Goal: Task Accomplishment & Management: Manage account settings

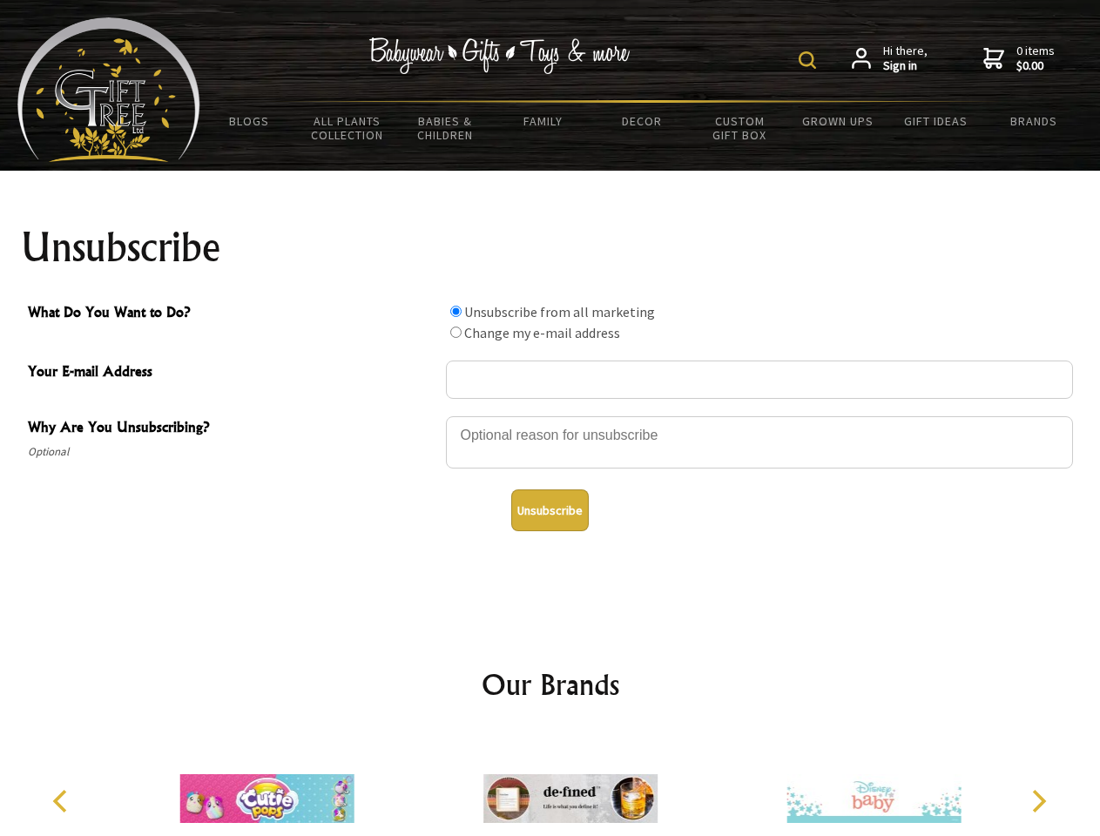
click at [810, 60] on img at bounding box center [807, 59] width 17 height 17
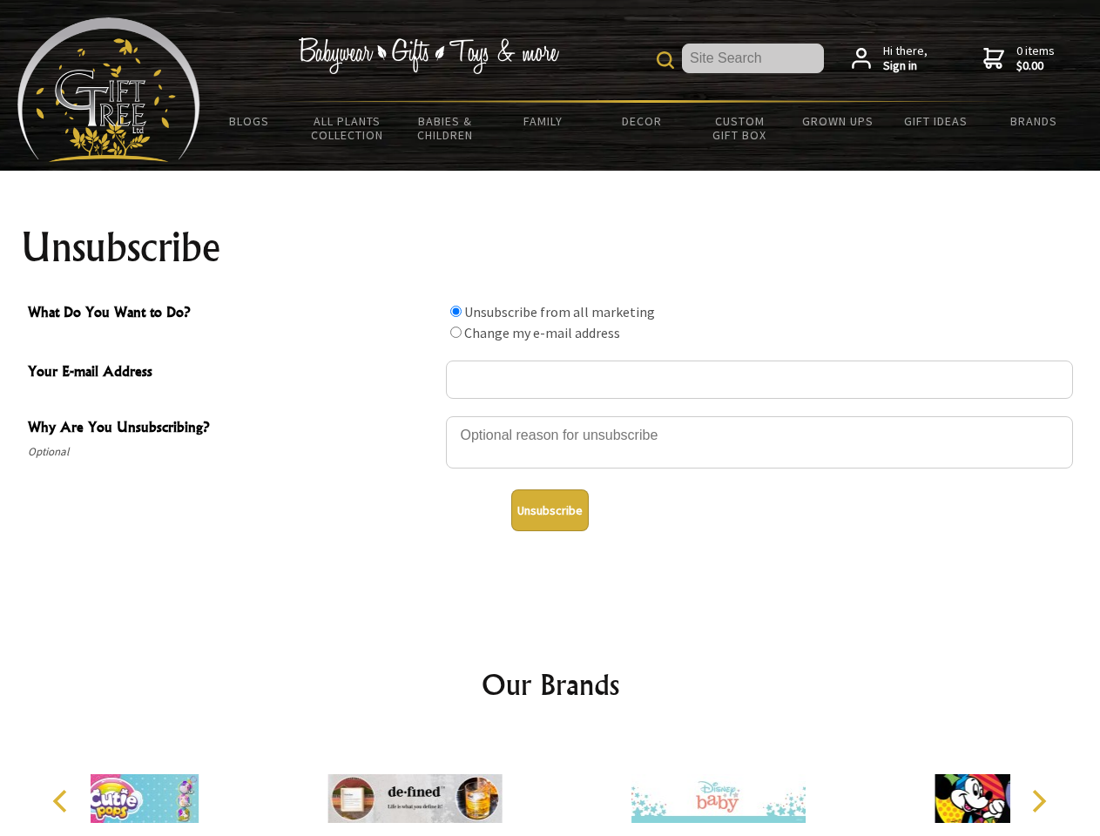
click at [551, 416] on div at bounding box center [759, 445] width 627 height 61
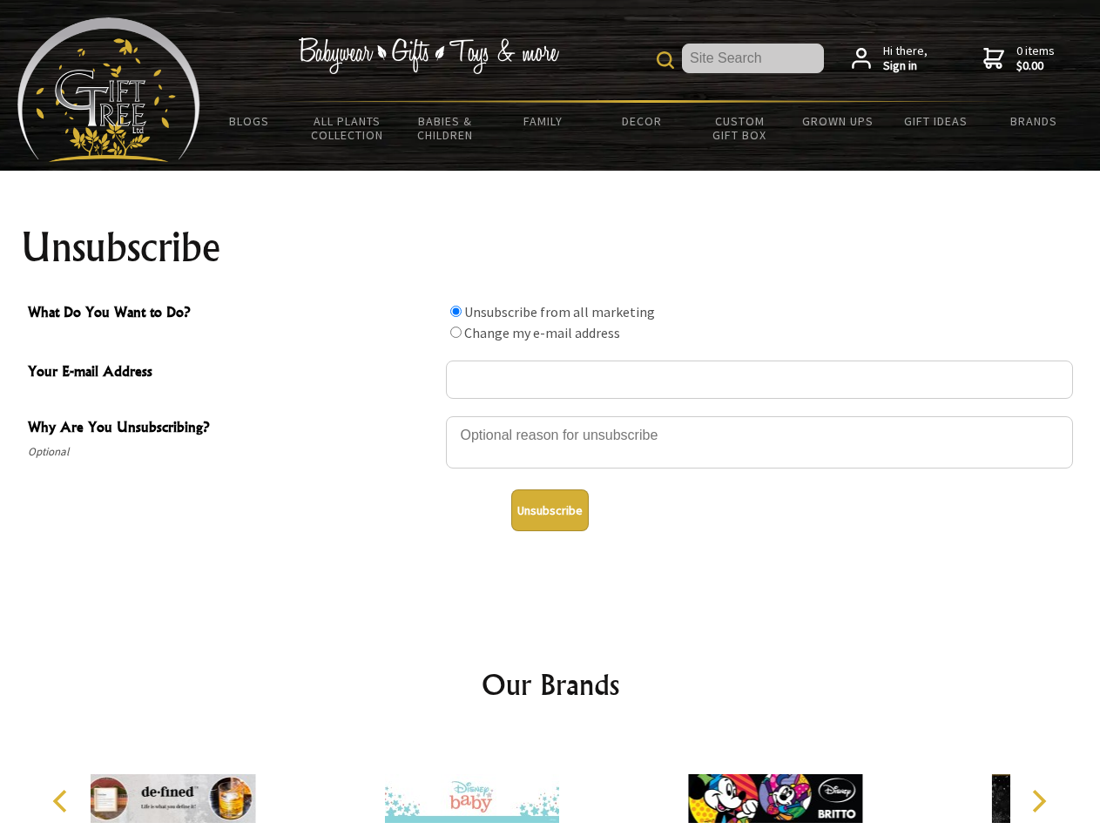
click at [456, 311] on input "What Do You Want to Do?" at bounding box center [455, 311] width 11 height 11
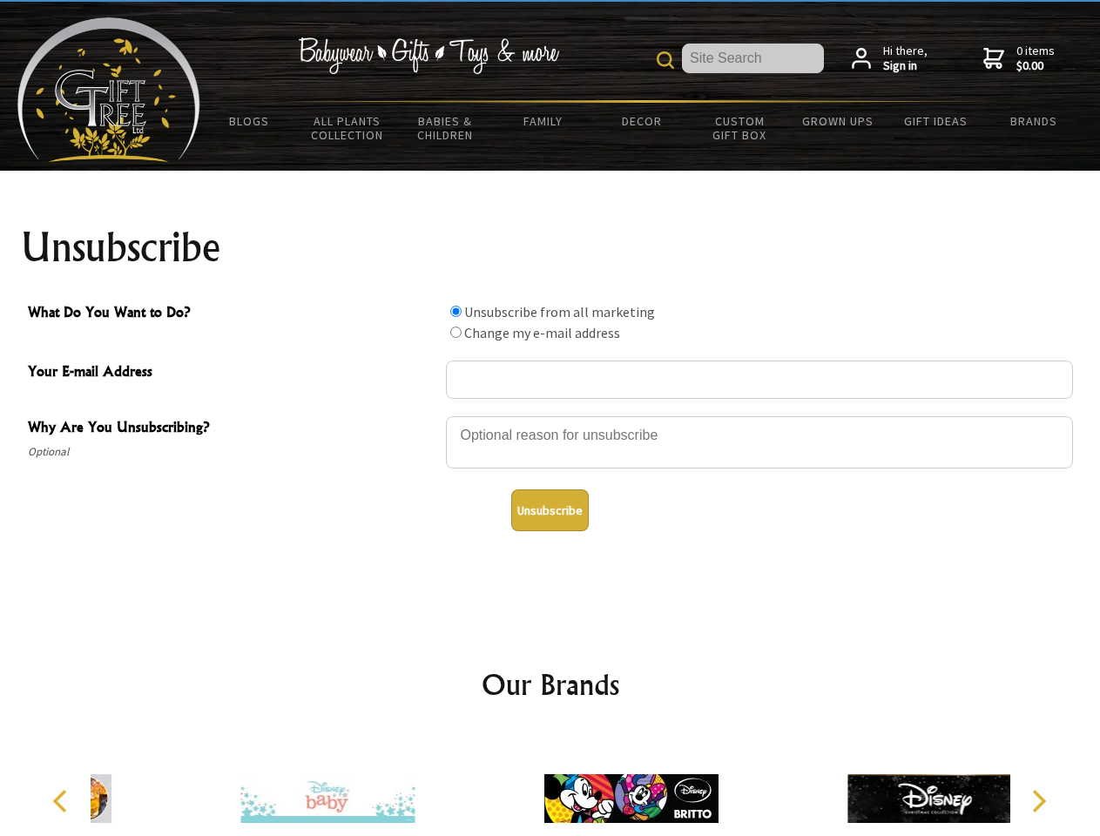
click at [456, 332] on input "What Do You Want to Do?" at bounding box center [455, 332] width 11 height 11
radio input "true"
click at [550, 511] on button "Unsubscribe" at bounding box center [550, 511] width 78 height 42
click at [551, 785] on img at bounding box center [632, 799] width 174 height 131
click at [63, 802] on icon "Previous" at bounding box center [62, 801] width 23 height 23
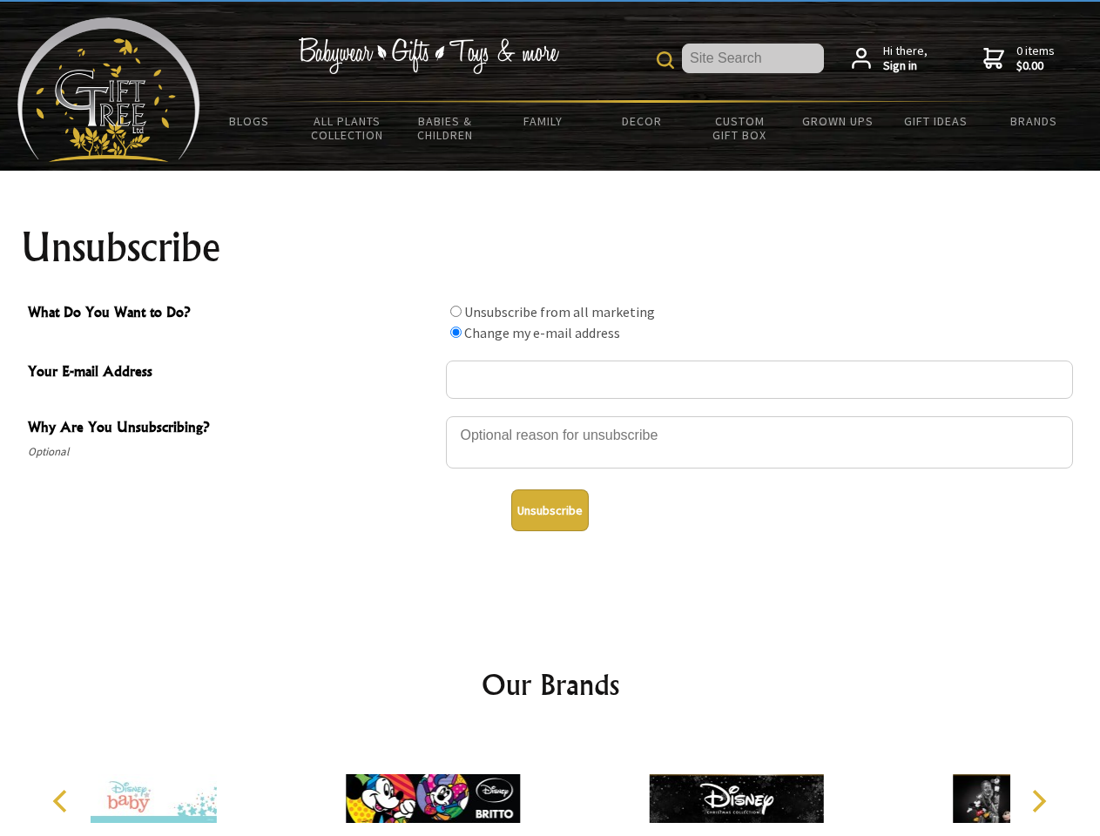
click at [1039, 802] on icon "Next" at bounding box center [1037, 801] width 23 height 23
